Goal: Book appointment/travel/reservation

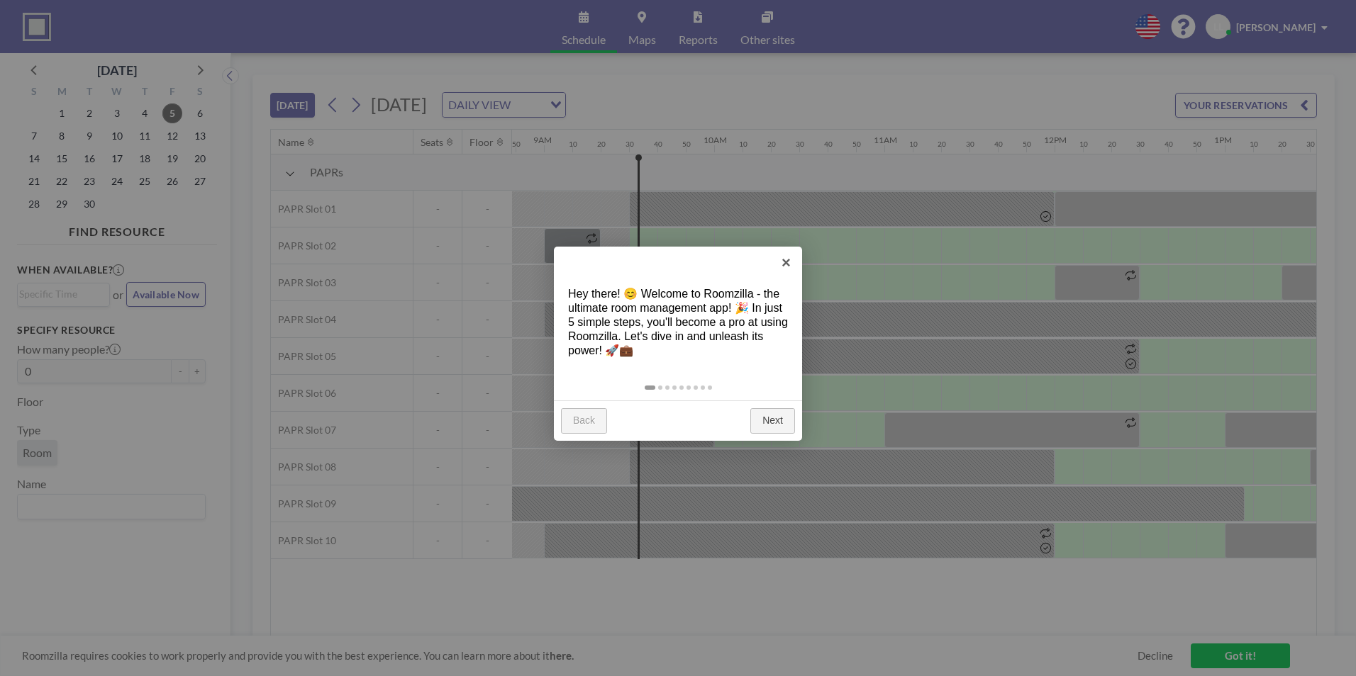
scroll to position [0, 1588]
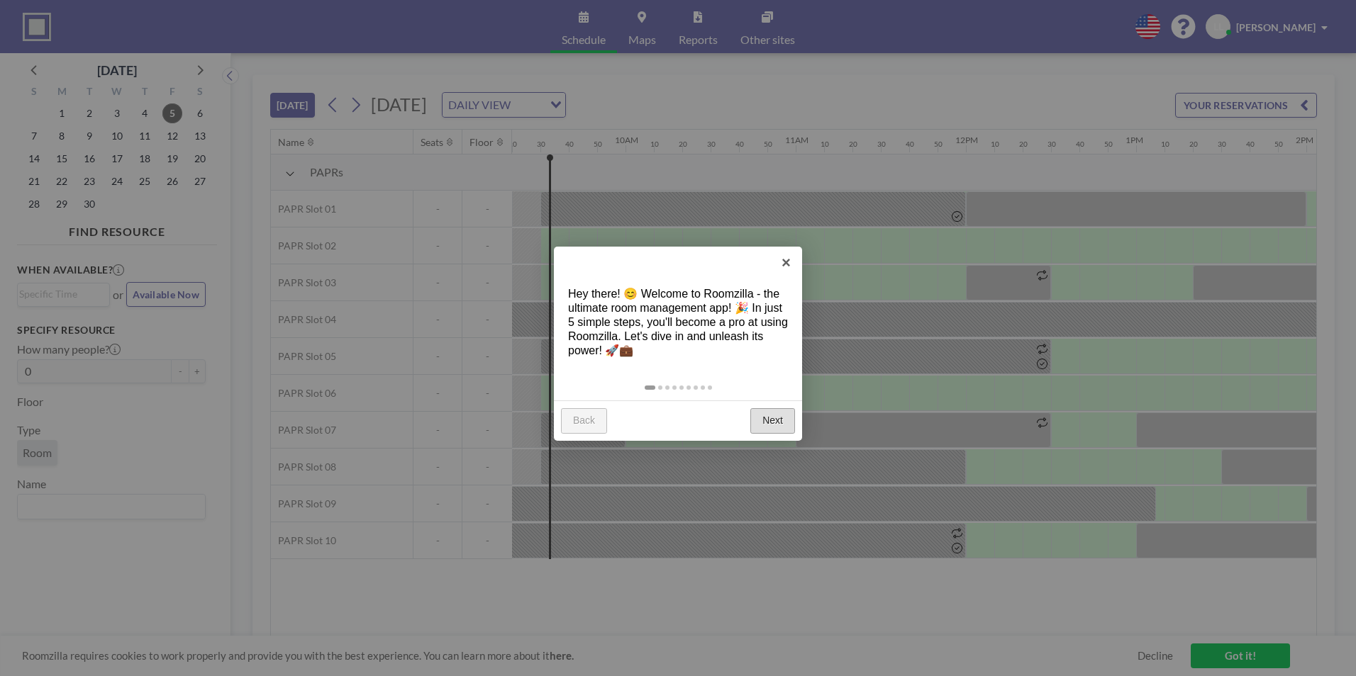
click at [769, 430] on link "Next" at bounding box center [772, 421] width 45 height 26
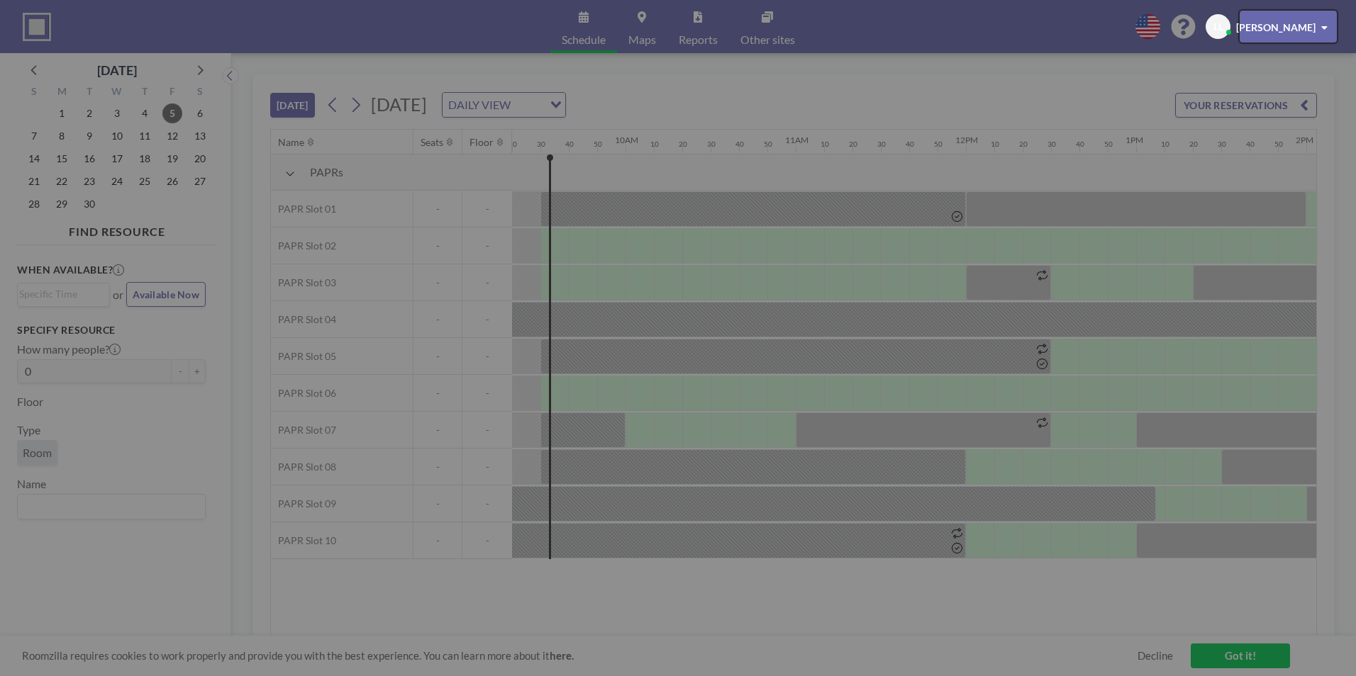
click at [769, 430] on div at bounding box center [678, 338] width 1356 height 676
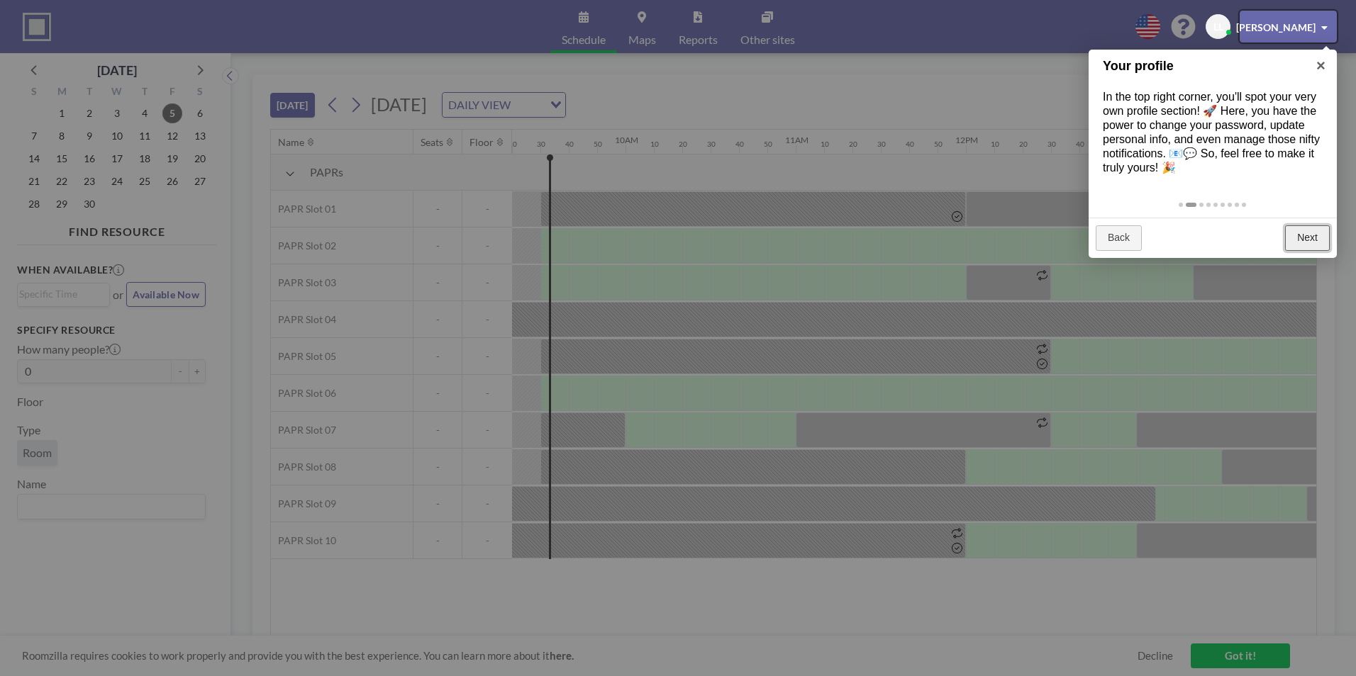
click at [1322, 241] on link "Next" at bounding box center [1307, 238] width 45 height 26
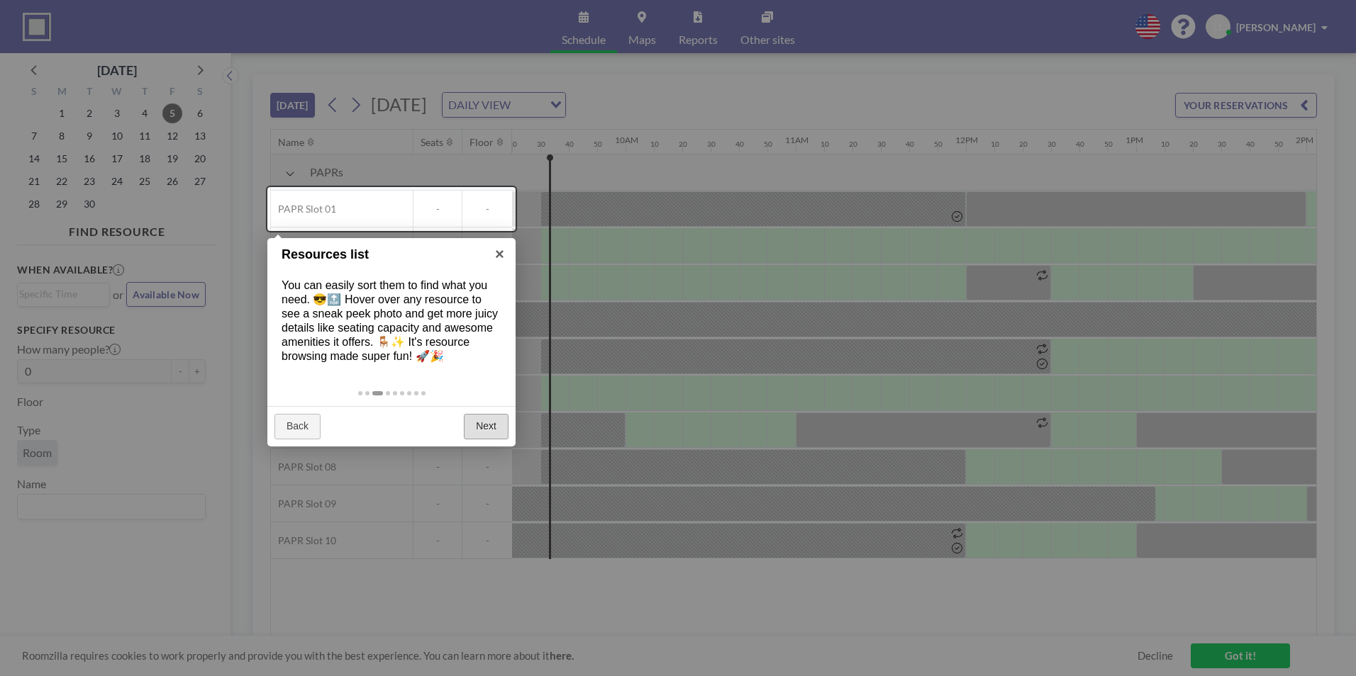
click at [1322, 241] on div at bounding box center [678, 338] width 1356 height 676
click at [499, 253] on link "×" at bounding box center [500, 254] width 32 height 32
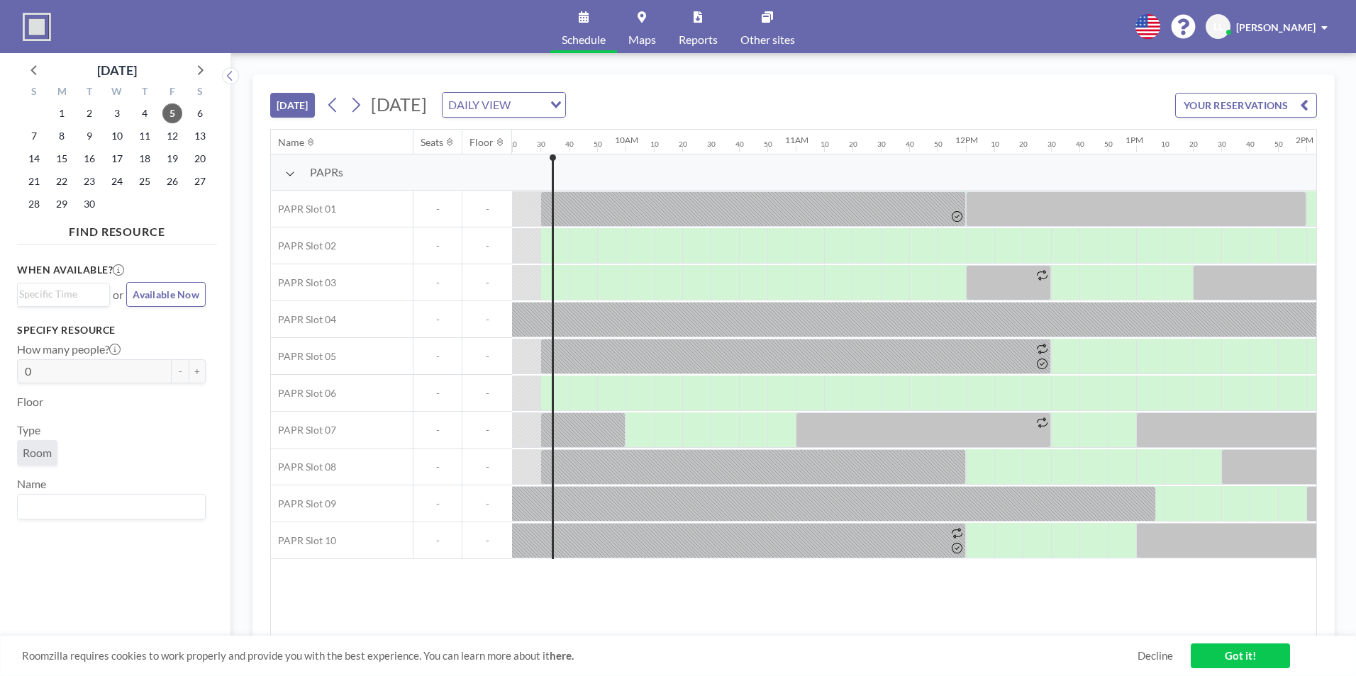
scroll to position [0, 1522]
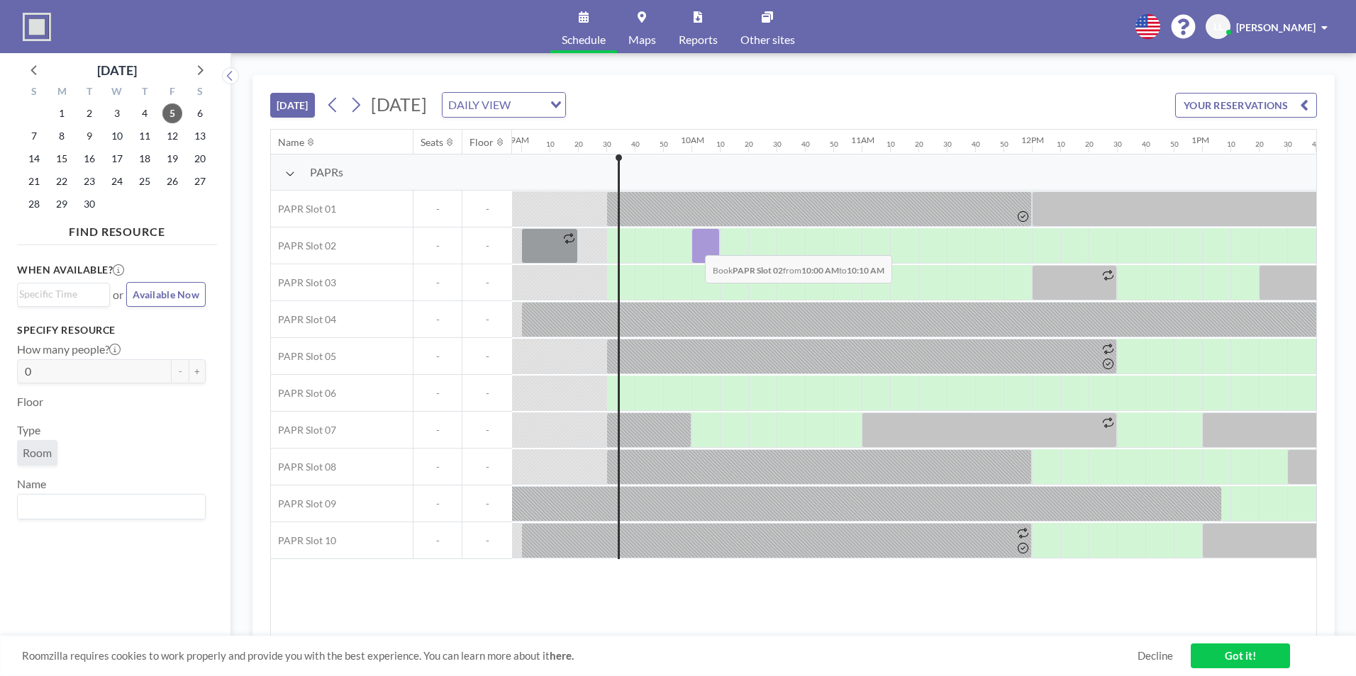
click at [693, 245] on div at bounding box center [705, 245] width 28 height 35
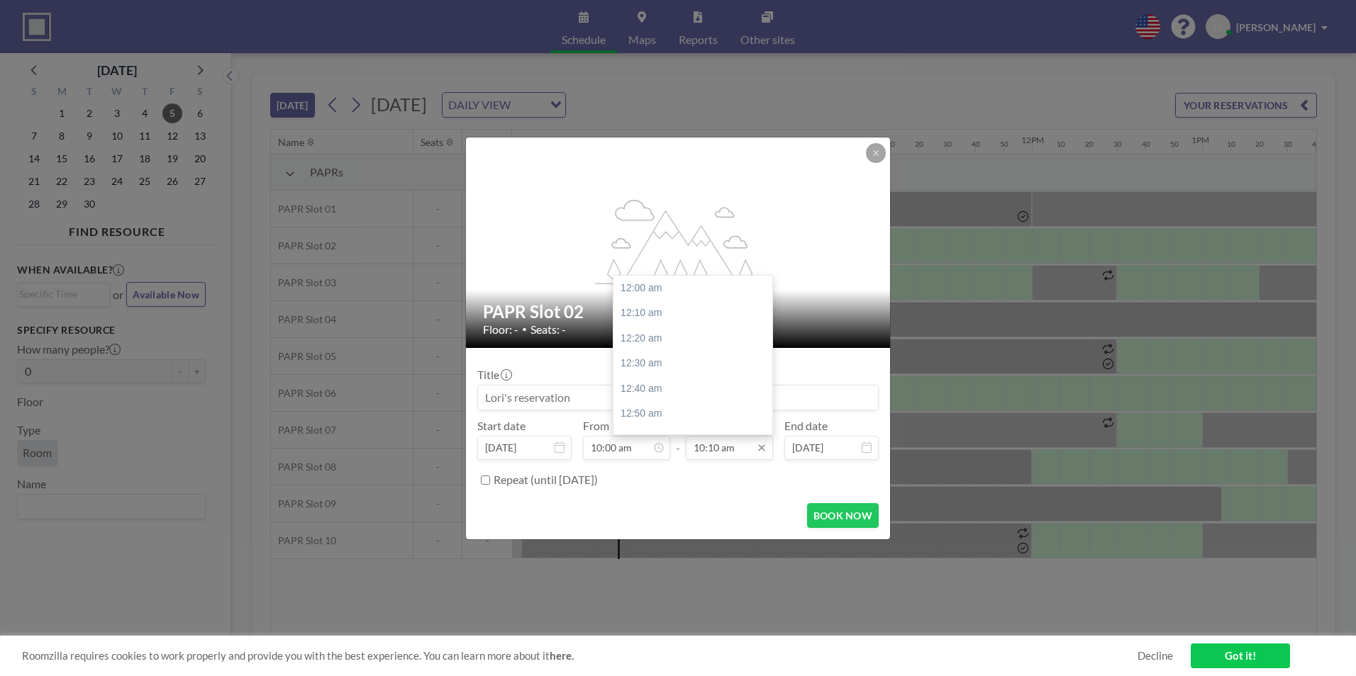
scroll to position [1539, 0]
click at [730, 454] on input "10:10 am" at bounding box center [729, 448] width 87 height 24
click at [666, 362] on div "12:30 pm" at bounding box center [696, 358] width 166 height 26
type input "12:30 pm"
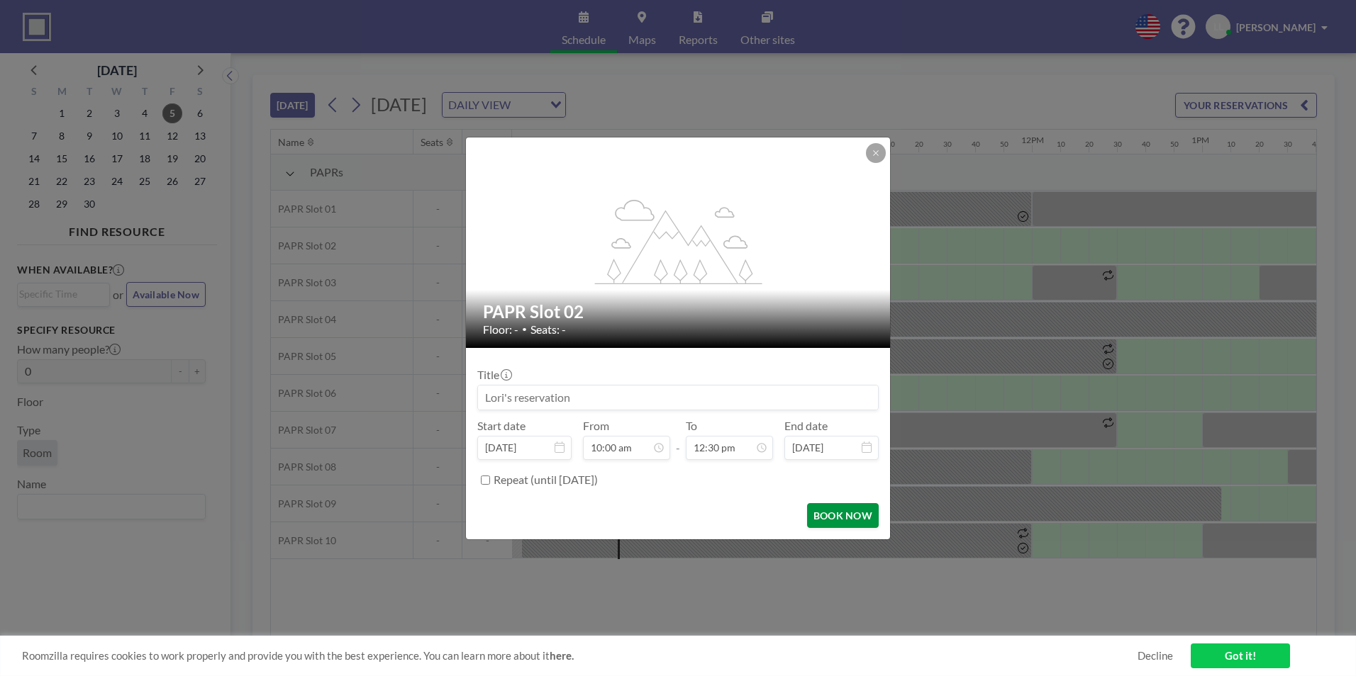
scroll to position [1893, 0]
click at [824, 521] on button "BOOK NOW" at bounding box center [843, 515] width 72 height 25
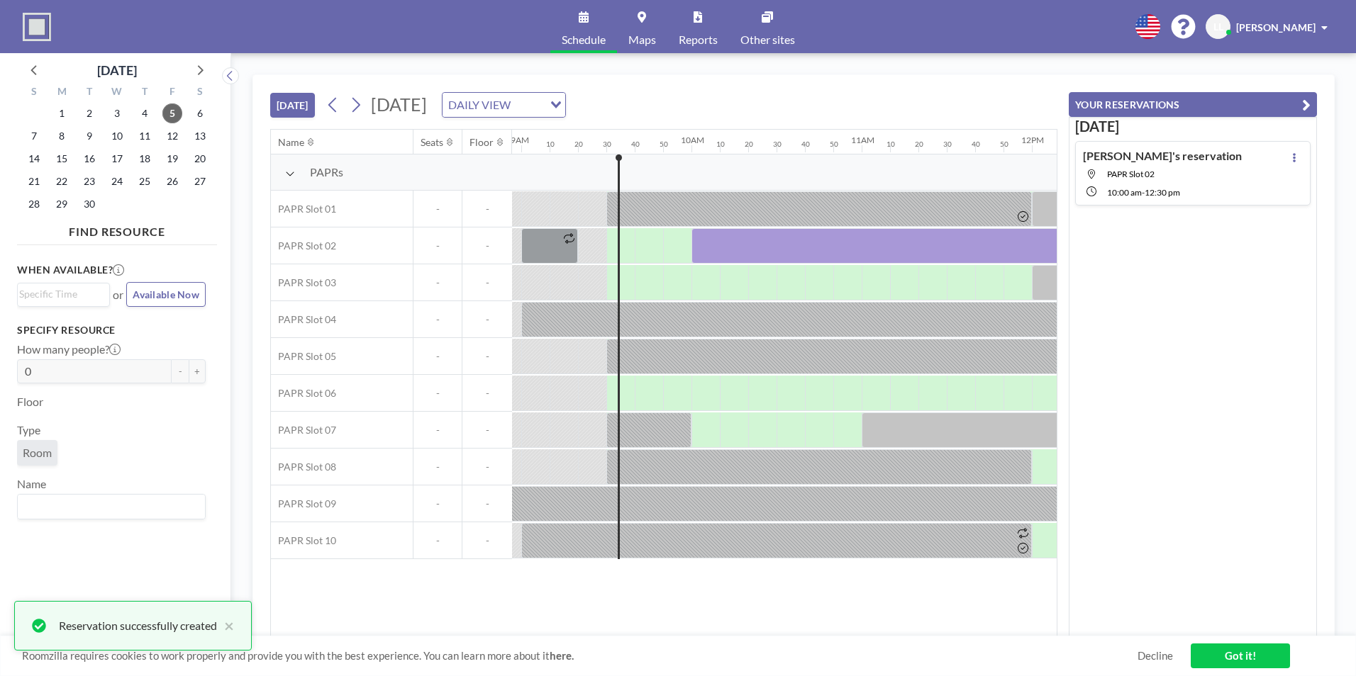
click at [779, 627] on div "Name Seats Floor 12AM 10 20 30 40 50 1AM 10 20 30 40 50 2AM 10 20 30 40 50 3AM …" at bounding box center [664, 383] width 786 height 507
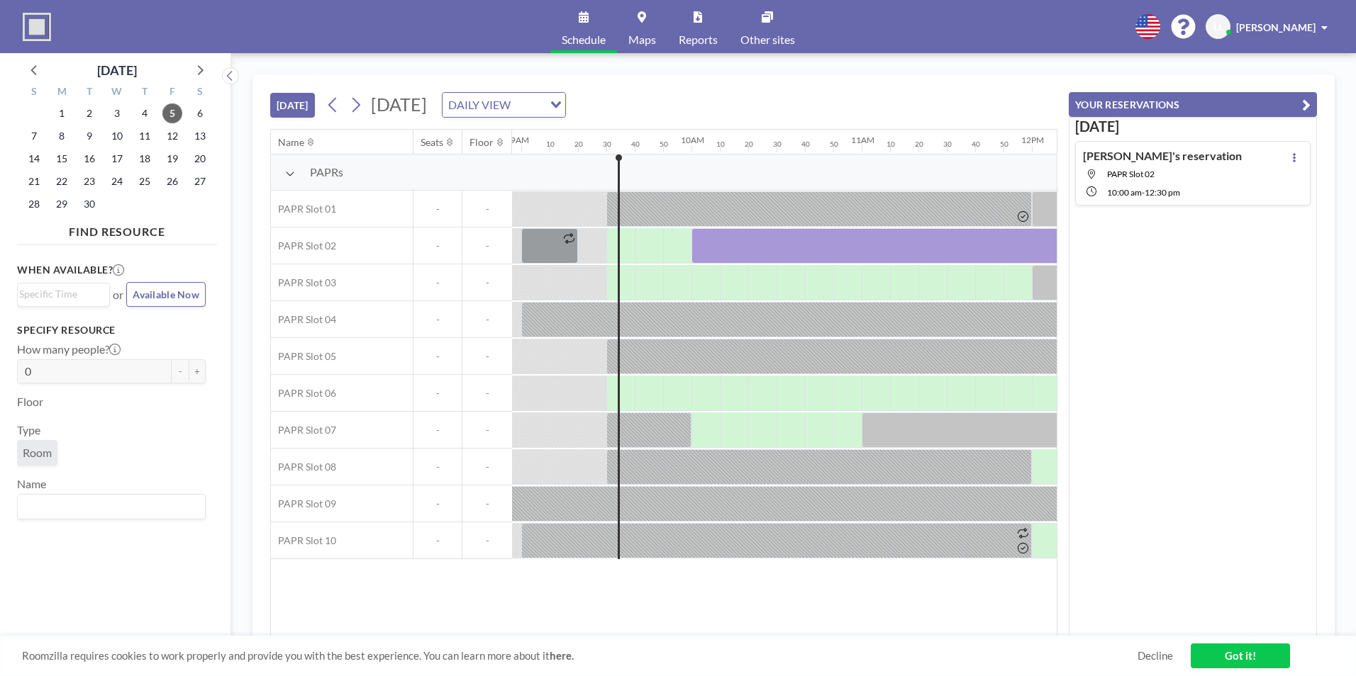
click at [1020, 94] on div "[DATE] [DATE] DAILY VIEW Loading..." at bounding box center [663, 102] width 787 height 54
click at [1047, 664] on div "Roomzilla requires cookies to work properly and provide you with the best exper…" at bounding box center [678, 656] width 1356 height 40
